Goal: Ask a question

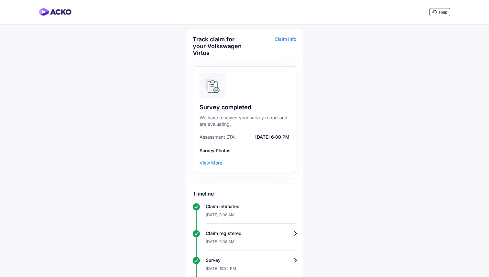
scroll to position [163, 0]
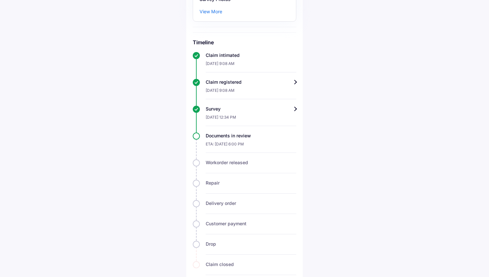
scroll to position [163, 0]
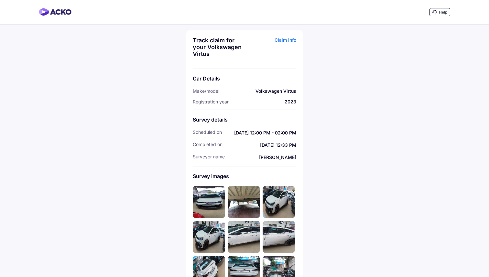
click at [287, 39] on div "Claim info" at bounding box center [271, 49] width 50 height 25
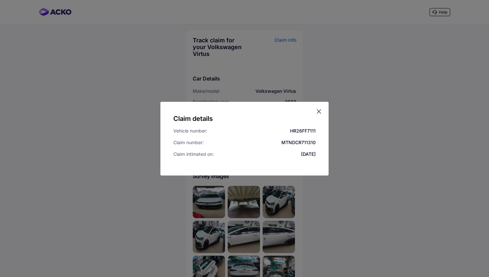
click at [319, 113] on icon at bounding box center [319, 111] width 6 height 6
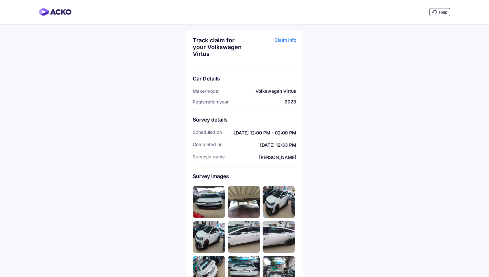
click at [437, 14] on div "Help" at bounding box center [440, 12] width 21 height 8
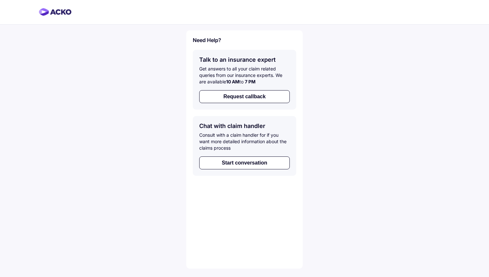
click at [241, 128] on h5 "Chat with claim handler" at bounding box center [244, 126] width 91 height 7
click at [223, 58] on h5 "Talk to an insurance expert" at bounding box center [244, 59] width 91 height 7
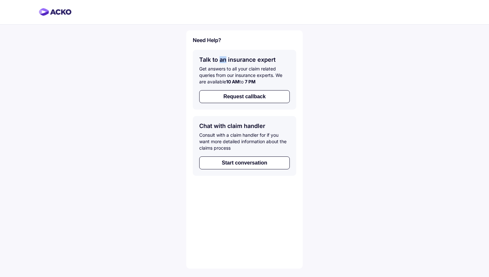
click at [223, 58] on h5 "Talk to an insurance expert" at bounding box center [244, 59] width 91 height 7
click at [162, 94] on div "Need Help? Talk to an insurance expert Get answers to all your claim related qu…" at bounding box center [244, 138] width 489 height 277
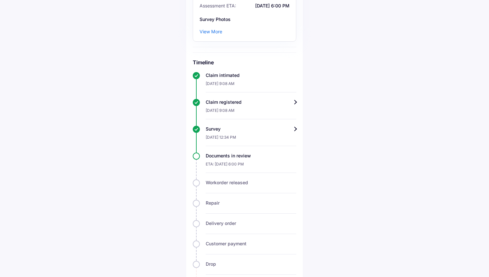
scroll to position [132, 0]
click at [214, 33] on div "View More" at bounding box center [211, 31] width 23 height 6
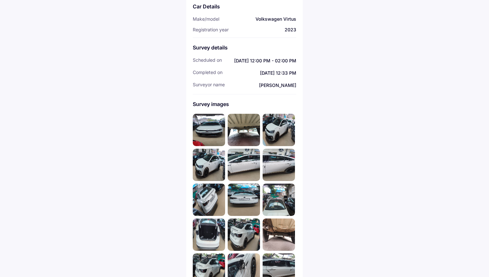
scroll to position [73, 0]
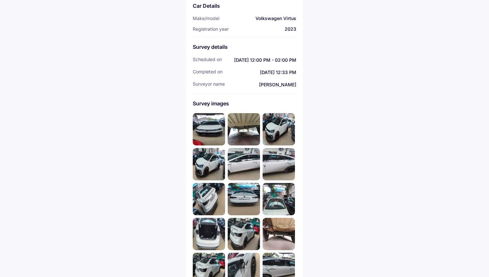
click at [279, 85] on span "Praveen Kumar" at bounding box center [263, 84] width 65 height 7
